Goal: Task Accomplishment & Management: Use online tool/utility

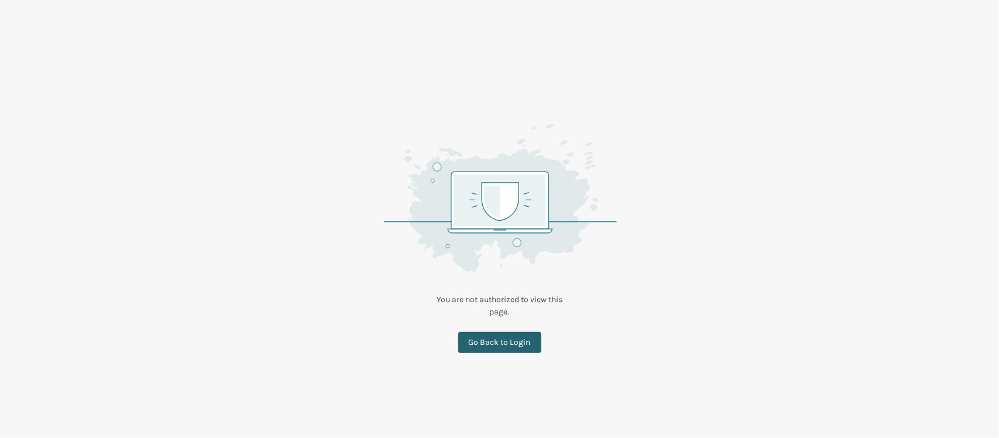
click at [507, 344] on link "Go Back to Login" at bounding box center [499, 342] width 83 height 21
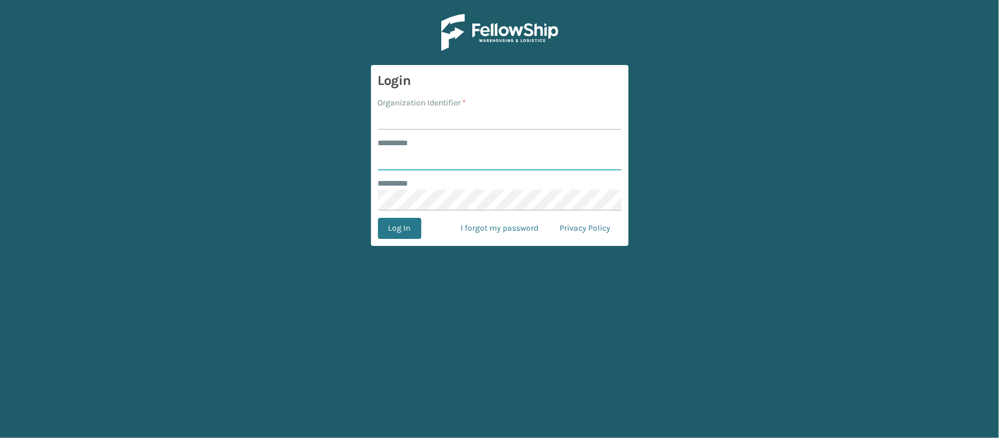
type input "*******"
click at [531, 138] on div "******** *" at bounding box center [499, 143] width 243 height 12
click at [539, 123] on input "Organization Identifier *" at bounding box center [499, 119] width 243 height 21
type input "SLEEPGEEKZ WAREHOUSE"
click at [398, 221] on button "Log In" at bounding box center [399, 228] width 43 height 21
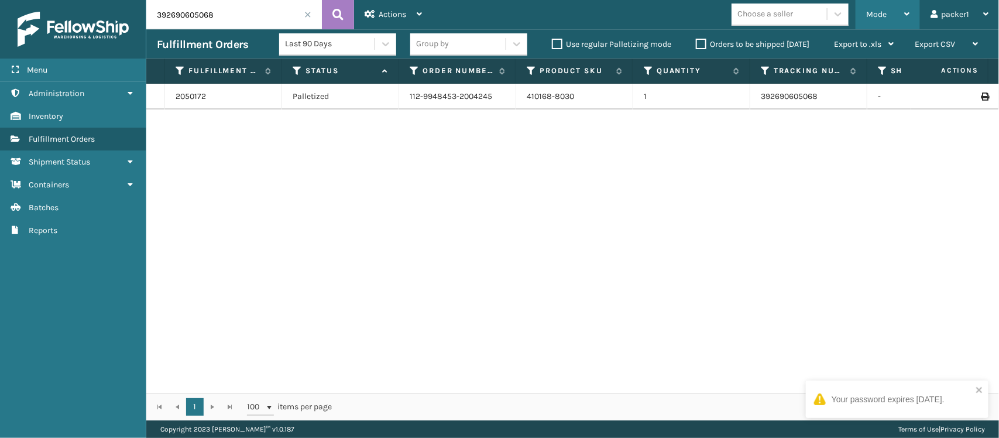
click at [874, 22] on div "Mode" at bounding box center [887, 14] width 43 height 29
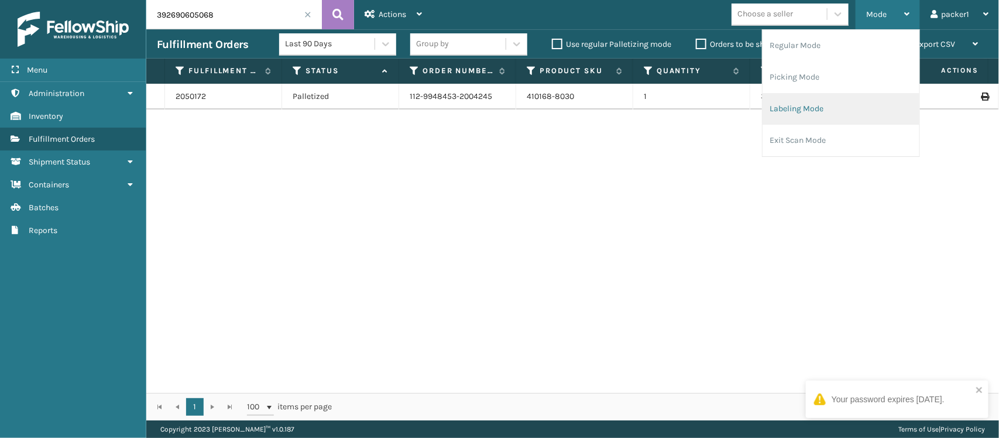
click at [821, 93] on li "Labeling Mode" at bounding box center [840, 109] width 157 height 32
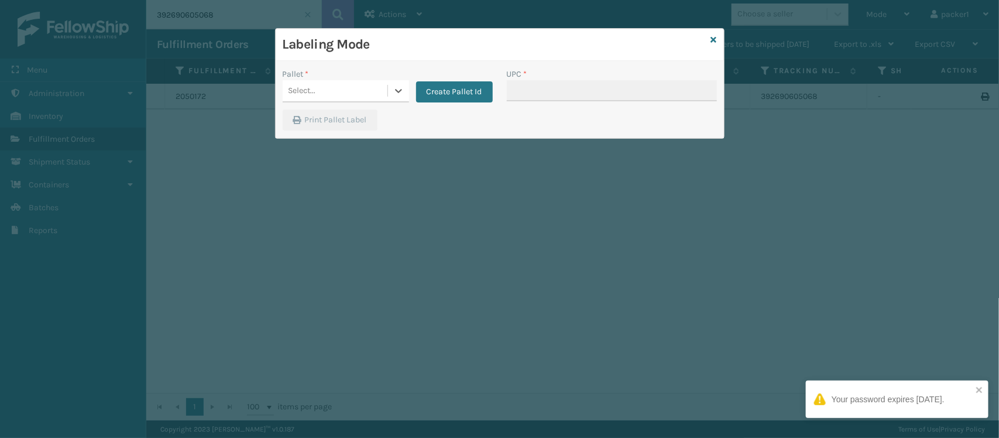
click at [367, 94] on div "Select..." at bounding box center [335, 90] width 105 height 19
click at [352, 118] on div "FDXG-J924DHZGZR" at bounding box center [346, 120] width 126 height 22
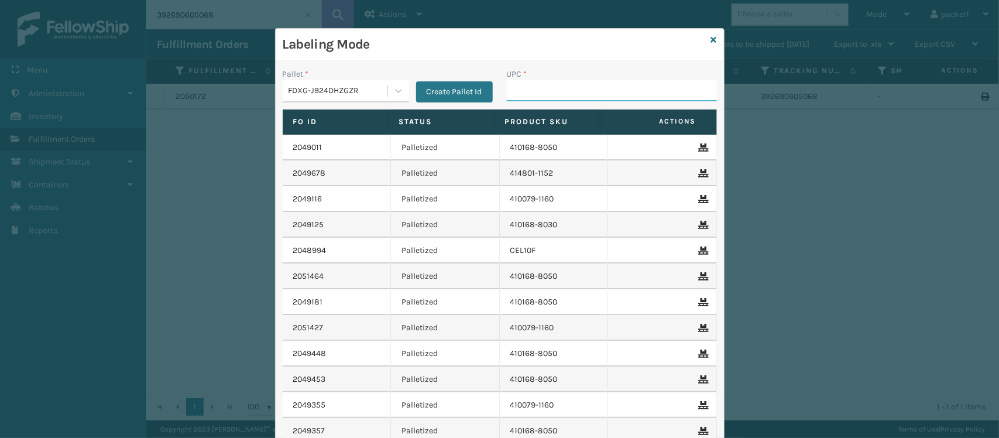
click at [527, 94] on input "UPC *" at bounding box center [612, 90] width 210 height 21
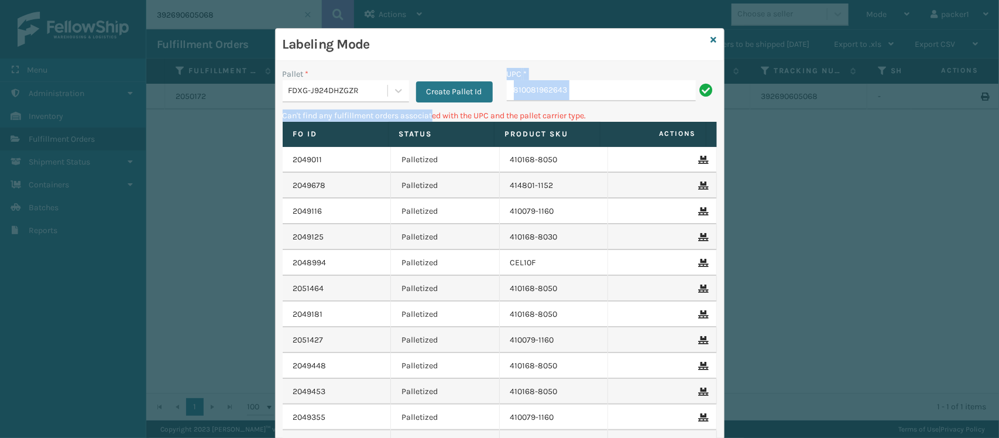
drag, startPoint x: 431, startPoint y: 112, endPoint x: 408, endPoint y: 101, distance: 25.4
click at [408, 101] on div "Pallet * FDXG-J924DHZGZR Create Pallet Id UPC * 810081962643 Can't find any ful…" at bounding box center [500, 294] width 448 height 466
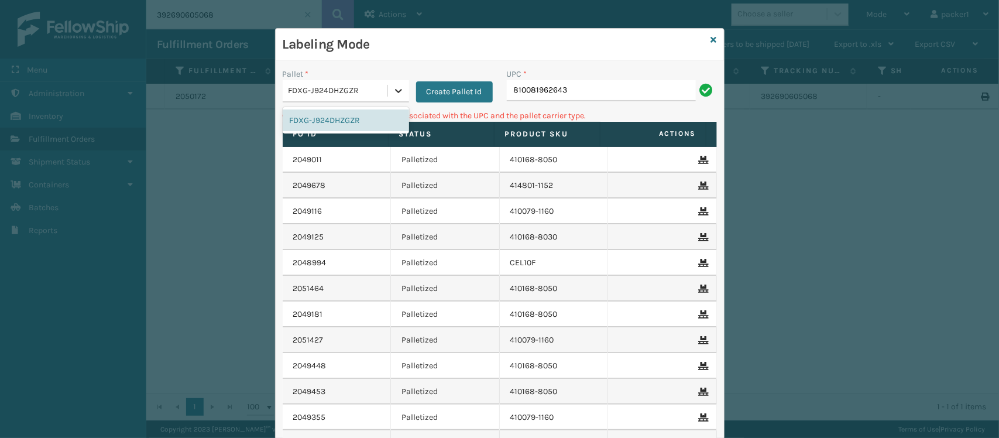
click at [393, 88] on icon at bounding box center [399, 91] width 12 height 12
click at [338, 109] on div "FDXG-J924DHZGZR" at bounding box center [346, 120] width 126 height 22
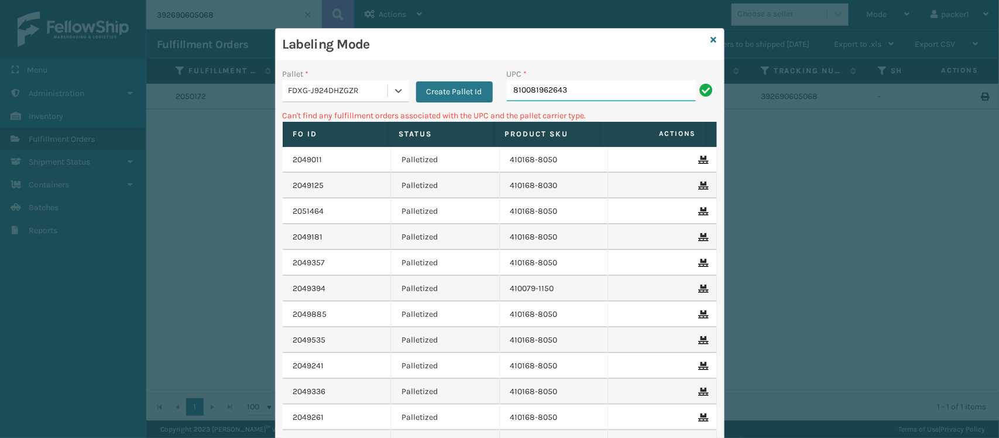
click at [576, 84] on input "810081962643" at bounding box center [601, 90] width 189 height 21
type input "8"
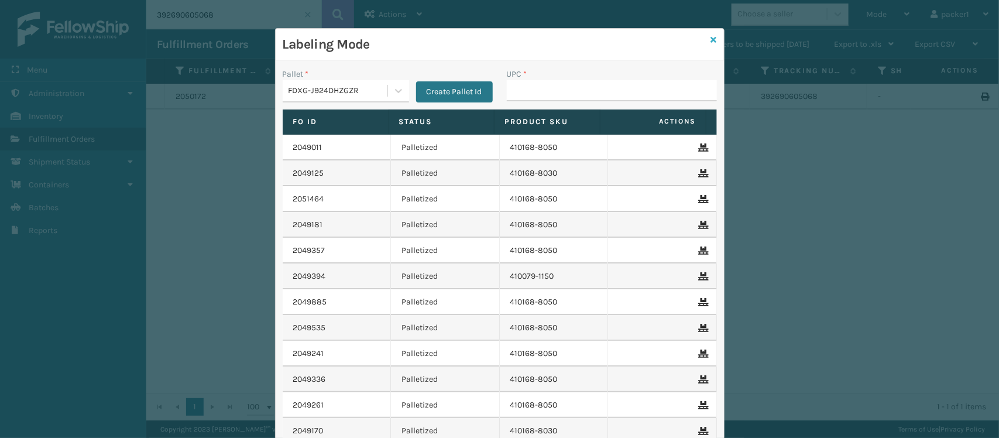
click at [711, 36] on icon at bounding box center [714, 40] width 6 height 8
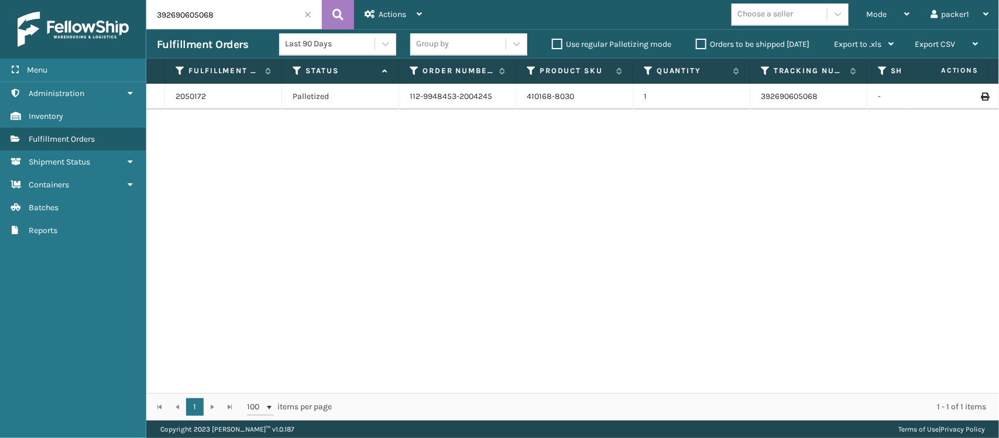
click at [891, 29] on div "Fulfillment Orders Last 90 Days Group by Use regular Palletizing mode Orders to…" at bounding box center [572, 43] width 853 height 29
click at [902, 22] on div "Mode" at bounding box center [887, 14] width 43 height 29
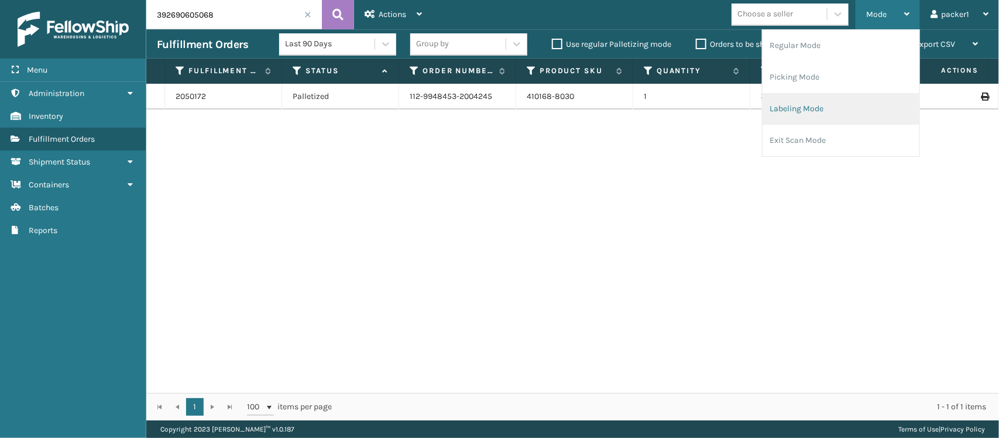
click at [829, 113] on li "Labeling Mode" at bounding box center [840, 109] width 157 height 32
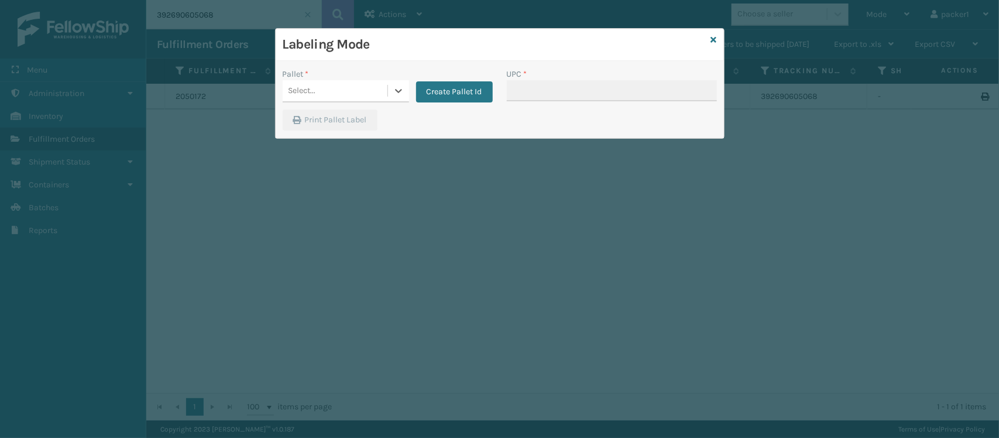
click at [337, 87] on div "Select..." at bounding box center [335, 90] width 105 height 19
click at [335, 115] on div "FDXG-J924DHZGZR" at bounding box center [346, 120] width 126 height 22
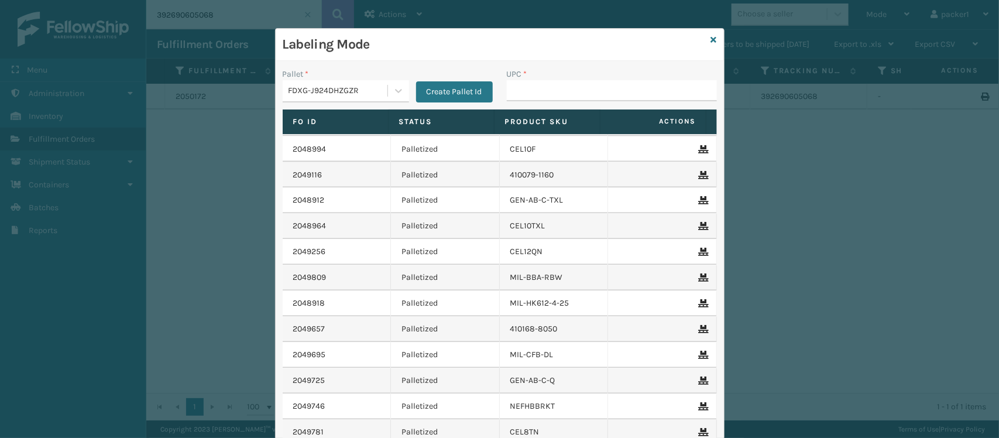
scroll to position [1489, 0]
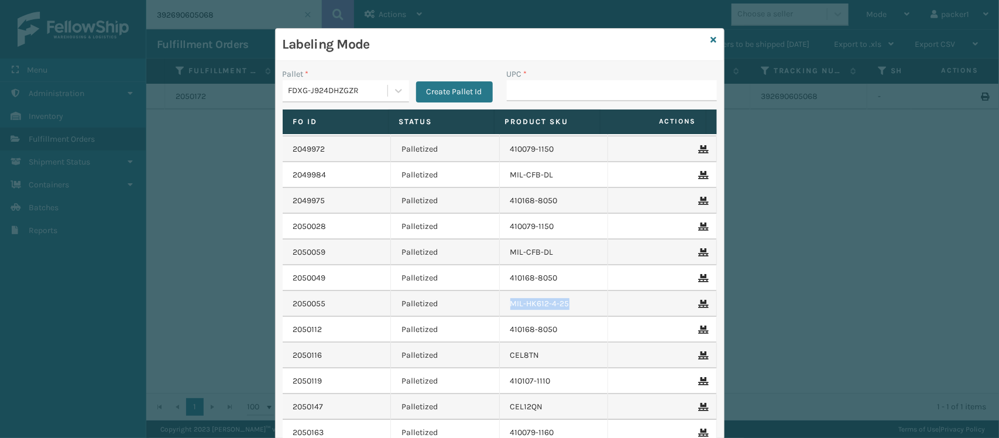
drag, startPoint x: 559, startPoint y: 307, endPoint x: 500, endPoint y: 305, distance: 58.5
click at [500, 305] on td "MIL-HK612-4-25" at bounding box center [554, 304] width 109 height 26
click at [297, 301] on link "2050055" at bounding box center [309, 304] width 33 height 12
